Goal: Navigation & Orientation: Find specific page/section

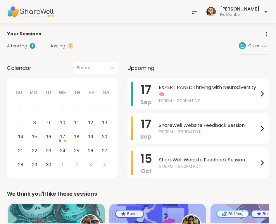
drag, startPoint x: 2, startPoint y: 50, endPoint x: 33, endPoint y: 46, distance: 31.6
click at [95, 44] on div "Attending 1 Hosting 2 Calendar" at bounding box center [138, 45] width 262 height 17
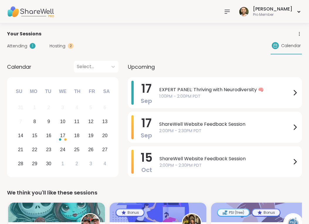
click at [230, 8] on icon at bounding box center [226, 11] width 7 height 7
click at [129, 53] on div "Attending 1 Hosting 2 Calendar" at bounding box center [154, 45] width 294 height 17
click at [16, 51] on div "Attending 1 Hosting 2 Calendar" at bounding box center [154, 45] width 294 height 17
click at [19, 45] on span "Attending" at bounding box center [17, 46] width 20 height 6
